Goal: Task Accomplishment & Management: Complete application form

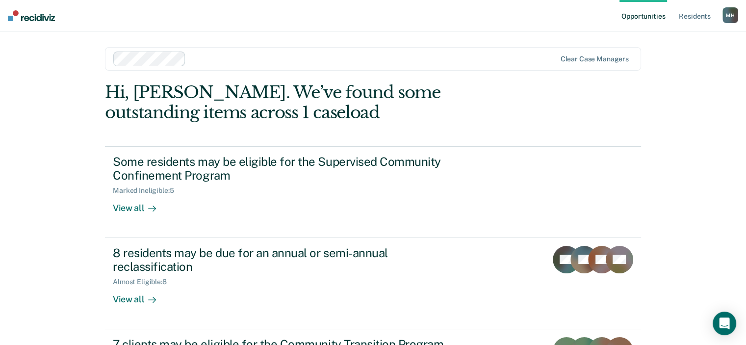
scroll to position [86, 0]
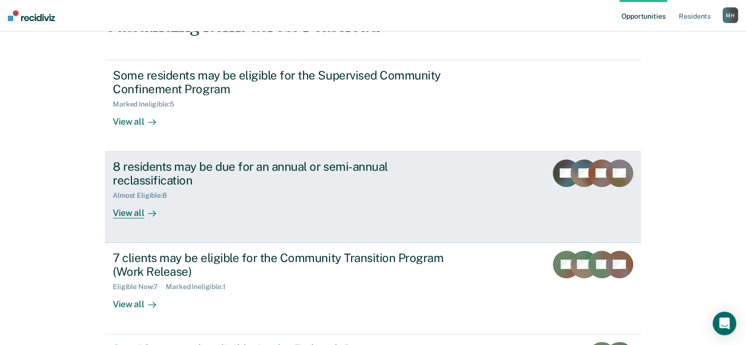
click at [128, 208] on div "View all" at bounding box center [140, 209] width 55 height 19
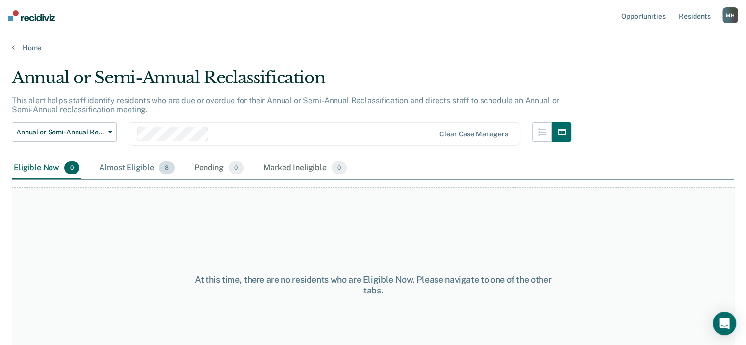
click at [121, 170] on div "Almost Eligible 8" at bounding box center [136, 168] width 79 height 22
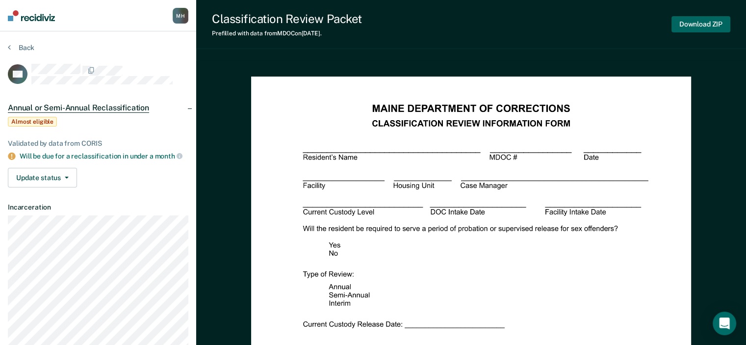
click at [708, 23] on button "Download ZIP" at bounding box center [701, 24] width 59 height 16
